Goal: Task Accomplishment & Management: Manage account settings

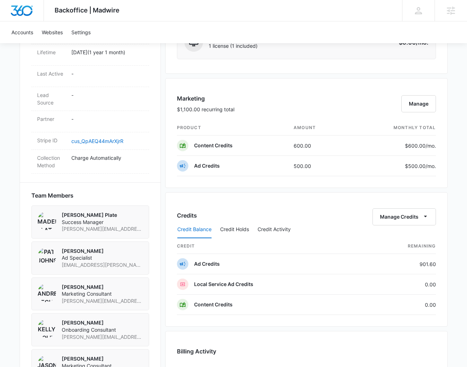
scroll to position [380, 0]
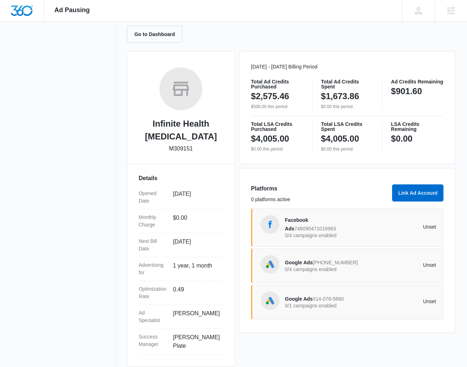
scroll to position [75, 0]
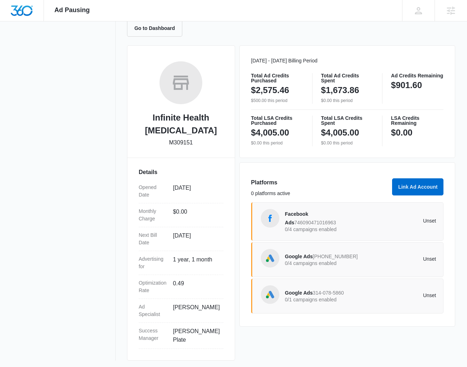
click at [362, 297] on p "Unset" at bounding box center [398, 295] width 76 height 5
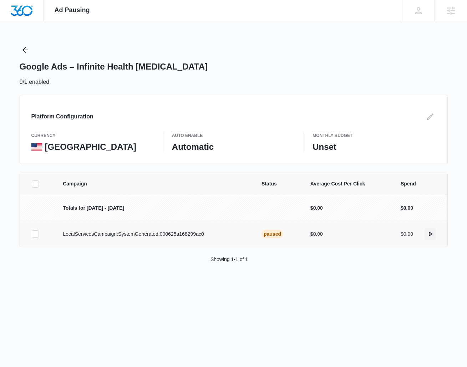
click at [428, 232] on icon "actions.activate" at bounding box center [430, 233] width 4 height 5
click at [431, 233] on icon "actions.activate" at bounding box center [430, 233] width 4 height 5
click at [430, 232] on icon "actions.activate" at bounding box center [430, 233] width 4 height 5
click at [23, 47] on icon "Back" at bounding box center [25, 50] width 9 height 9
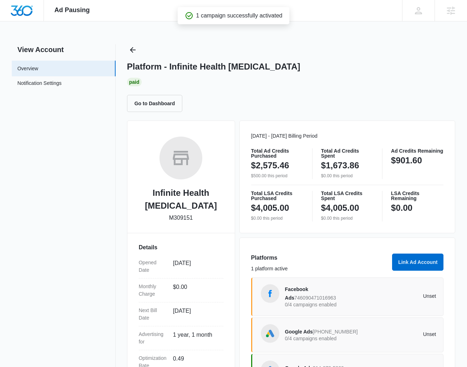
scroll to position [75, 0]
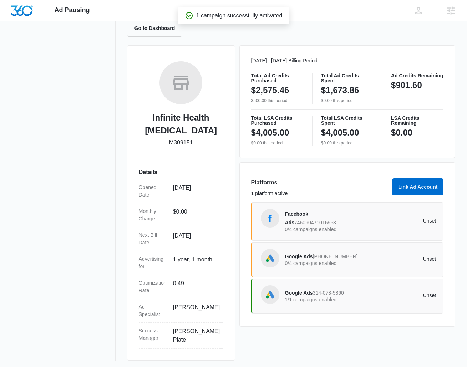
click at [358, 258] on div "Google Ads 259-916-4270 0/4 campaigns enabled" at bounding box center [323, 259] width 76 height 15
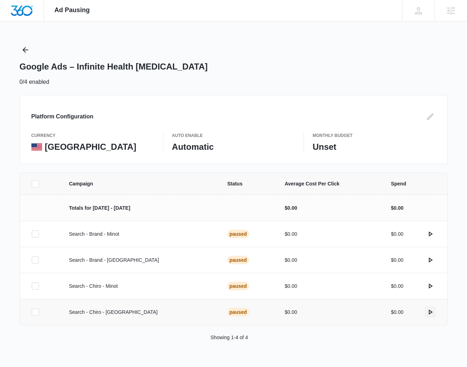
click at [430, 313] on icon "actions.activate" at bounding box center [430, 312] width 9 height 9
click at [433, 312] on icon "actions.activate" at bounding box center [430, 312] width 9 height 9
click at [29, 50] on icon "Back" at bounding box center [25, 50] width 9 height 9
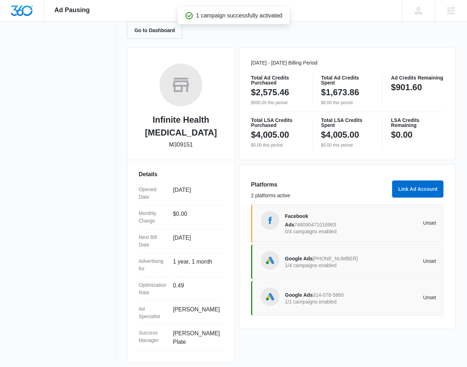
scroll to position [74, 0]
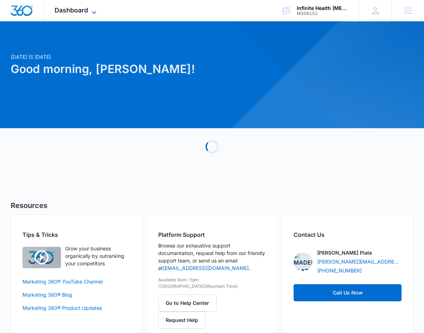
click at [74, 7] on span "Dashboard" at bounding box center [72, 9] width 34 height 7
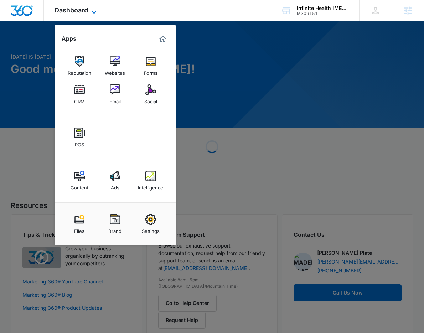
scroll to position [1, 0]
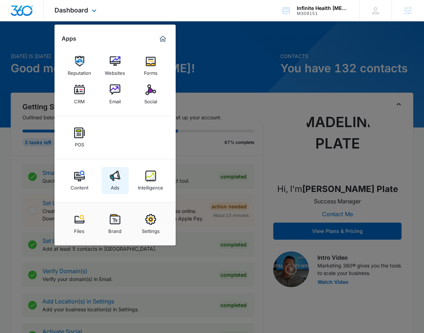
click at [109, 184] on link "Ads" at bounding box center [115, 180] width 27 height 27
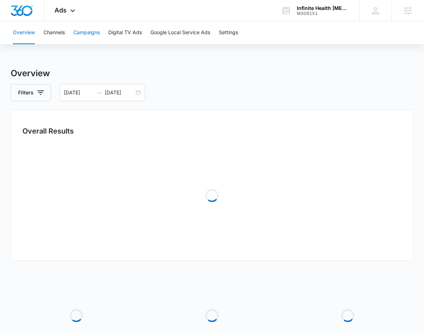
click at [96, 29] on button "Campaigns" at bounding box center [86, 32] width 26 height 23
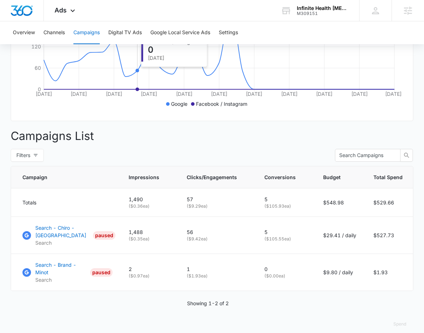
scroll to position [189, 0]
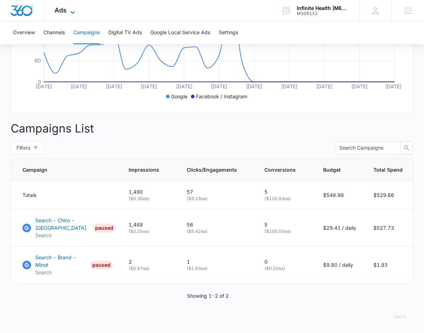
click at [55, 12] on span "Ads" at bounding box center [61, 9] width 12 height 7
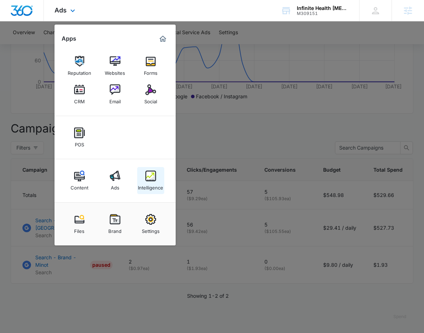
click at [152, 175] on img at bounding box center [150, 176] width 11 height 11
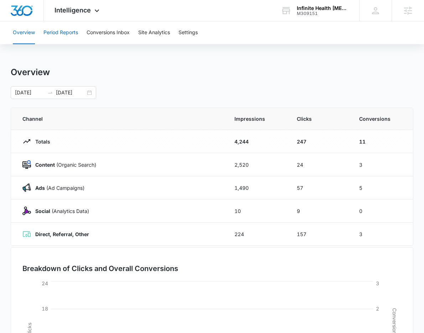
click at [59, 34] on button "Period Reports" at bounding box center [60, 32] width 35 height 23
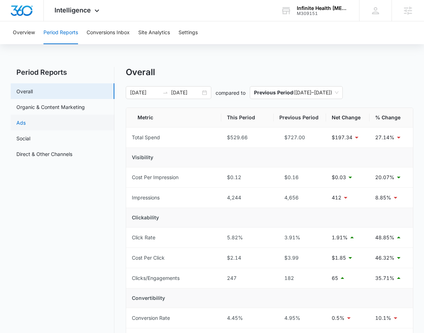
click at [26, 124] on link "Ads" at bounding box center [20, 122] width 9 height 7
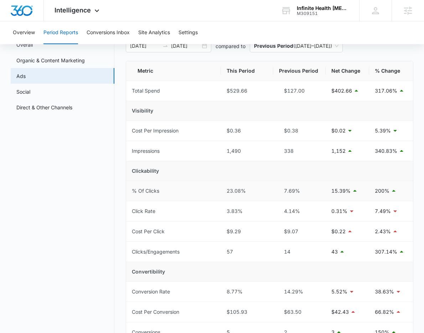
scroll to position [46, 0]
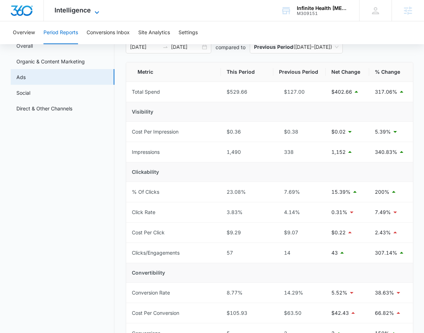
click at [85, 7] on span "Intelligence" at bounding box center [73, 9] width 36 height 7
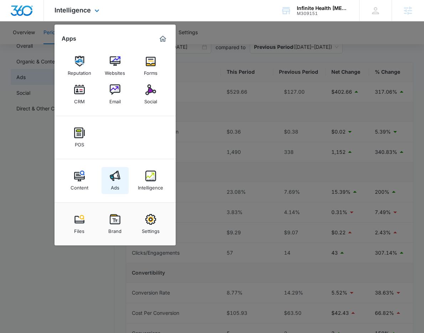
click at [120, 191] on link "Ads" at bounding box center [115, 180] width 27 height 27
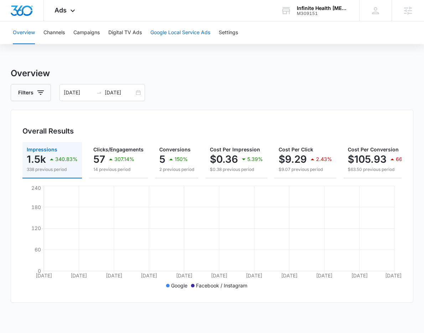
click at [179, 34] on button "Google Local Service Ads" at bounding box center [180, 32] width 60 height 23
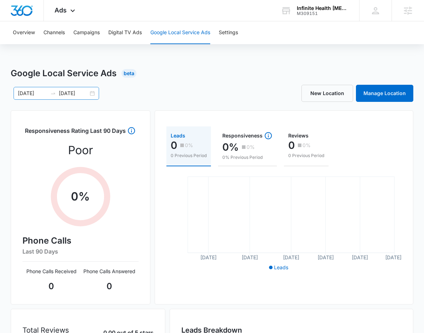
click at [61, 93] on input "[DATE]" at bounding box center [74, 93] width 30 height 8
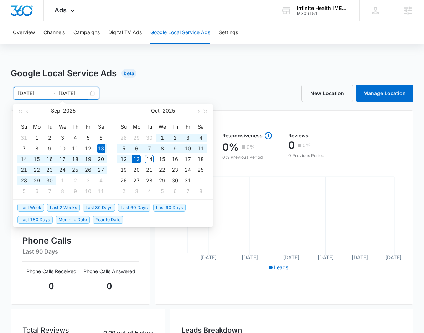
type input "[DATE]"
click at [141, 205] on span "Last 60 Days" at bounding box center [134, 208] width 32 height 8
type input "08/15/2025"
type input "[DATE]"
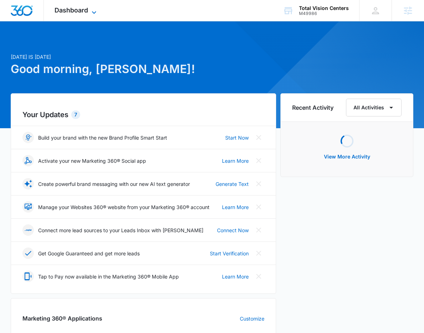
click at [70, 13] on span "Dashboard" at bounding box center [72, 9] width 34 height 7
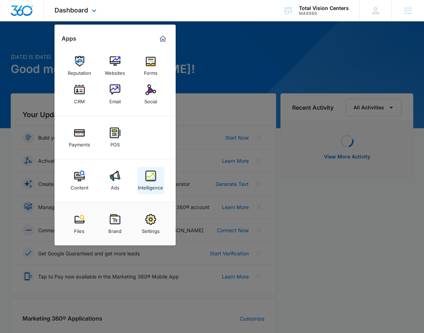
click at [160, 180] on link "Intelligence" at bounding box center [150, 180] width 27 height 27
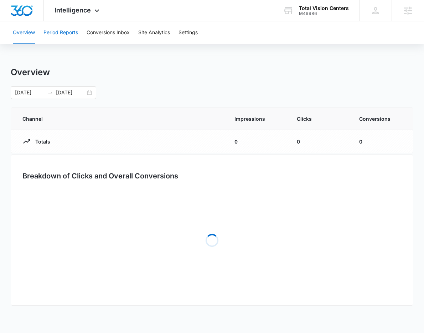
click at [55, 31] on button "Period Reports" at bounding box center [60, 32] width 35 height 23
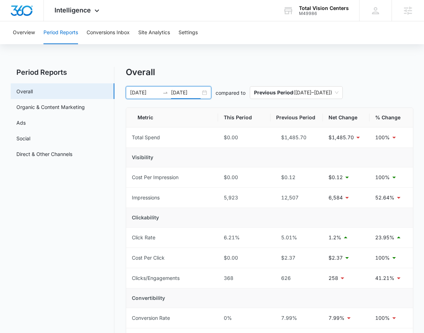
click at [178, 96] on input "[DATE]" at bounding box center [186, 93] width 30 height 8
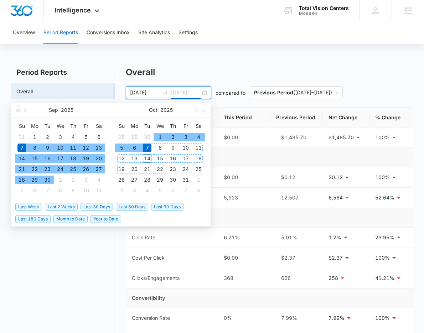
type input "[DATE]"
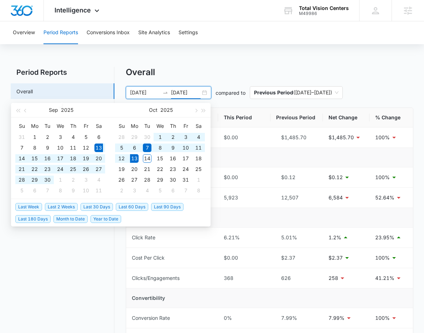
click at [87, 204] on span "Last 30 Days" at bounding box center [97, 207] width 32 height 8
type input "[DATE]"
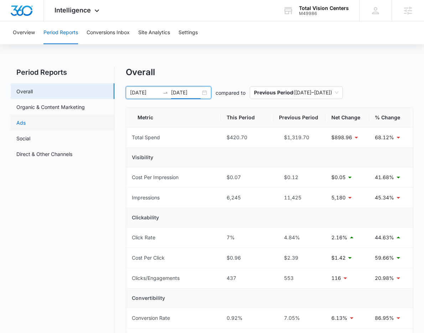
click at [26, 121] on link "Ads" at bounding box center [20, 122] width 9 height 7
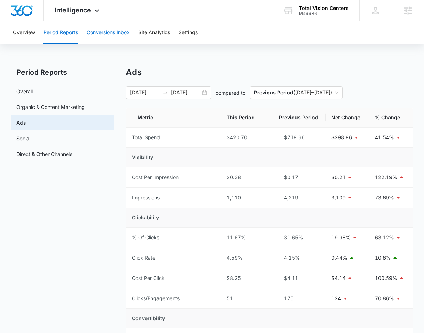
click at [94, 28] on button "Conversions Inbox" at bounding box center [108, 32] width 43 height 23
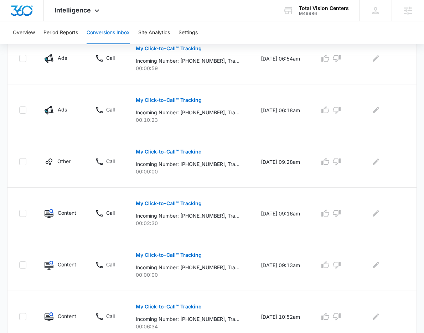
scroll to position [430, 0]
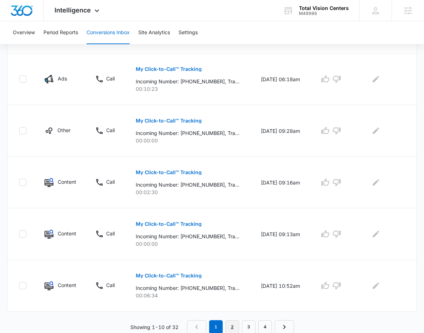
click at [235, 325] on link "2" at bounding box center [233, 327] width 14 height 14
click at [221, 327] on link "1" at bounding box center [218, 327] width 14 height 14
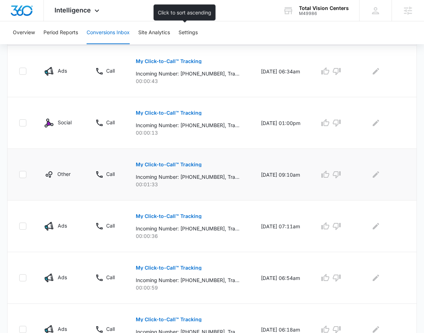
scroll to position [180, 0]
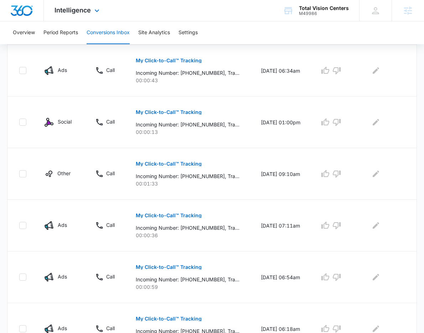
click at [90, 15] on div "Intelligence Apps Reputation Websites Forms CRM Email Social Payments POS Conte…" at bounding box center [78, 10] width 68 height 21
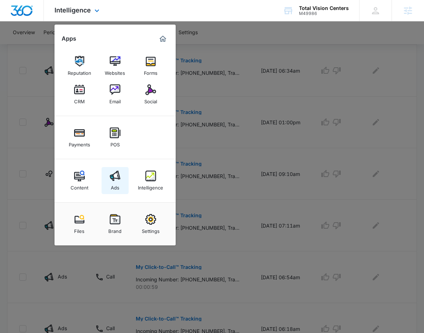
click at [115, 175] on img at bounding box center [115, 176] width 11 height 11
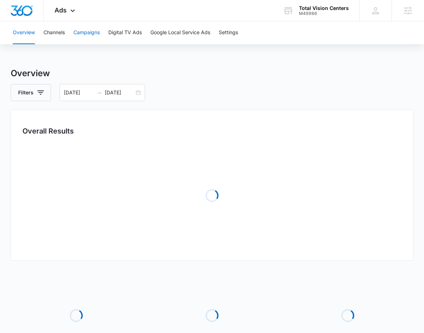
click at [80, 35] on button "Campaigns" at bounding box center [86, 32] width 26 height 23
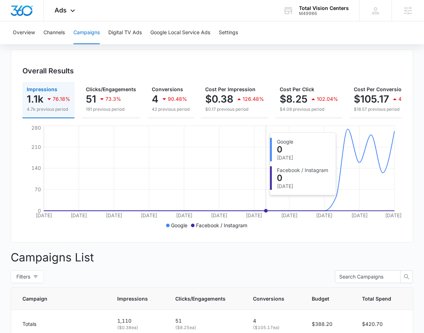
scroll to position [59, 0]
